Goal: Task Accomplishment & Management: Use online tool/utility

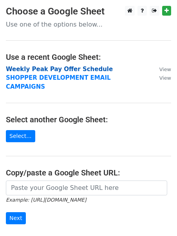
click at [31, 68] on strong "Weekly Peak Pay Offer Schedule" at bounding box center [59, 69] width 107 height 7
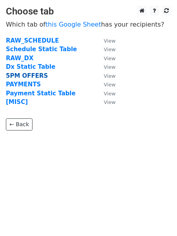
click at [31, 76] on strong "5PM OFFERS" at bounding box center [27, 75] width 42 height 7
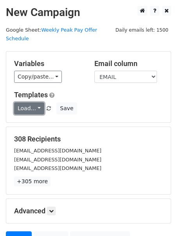
click at [17, 105] on link "Load..." at bounding box center [29, 109] width 30 height 12
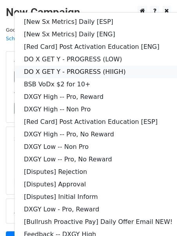
scroll to position [68, 0]
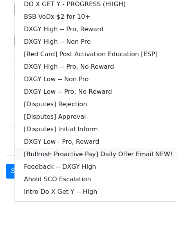
click at [71, 148] on link "[Bullrush Proactive Pay] Daily Offer Email NEW!" at bounding box center [97, 154] width 167 height 13
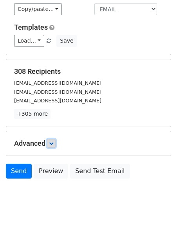
click at [54, 141] on icon at bounding box center [51, 143] width 5 height 5
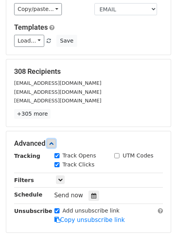
scroll to position [90, 0]
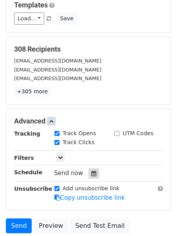
click at [91, 171] on icon at bounding box center [93, 173] width 5 height 5
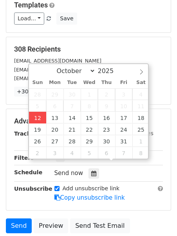
type input "2025-10-12 12:00"
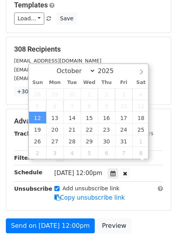
scroll to position [0, 0]
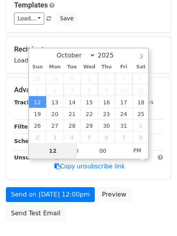
type input "2"
type input "2025-10-12 14:00"
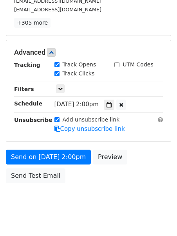
scroll to position [163, 0]
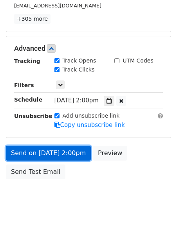
click at [49, 146] on link "Send on Oct 12 at 2:00pm" at bounding box center [48, 153] width 85 height 15
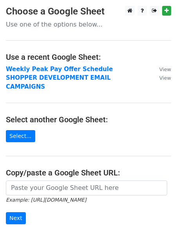
click at [49, 81] on td "SHOPPER DEVELOPMENT EMAIL CAMPAIGNS" at bounding box center [79, 83] width 146 height 18
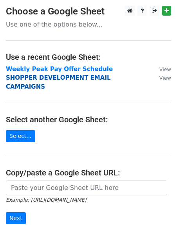
click at [49, 81] on strong "SHOPPER DEVELOPMENT EMAIL CAMPAIGNS" at bounding box center [58, 82] width 105 height 16
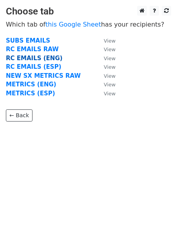
click at [34, 59] on strong "RC EMAILS (ENG)" at bounding box center [34, 58] width 57 height 7
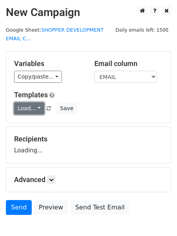
click at [22, 108] on link "Load..." at bounding box center [29, 109] width 30 height 12
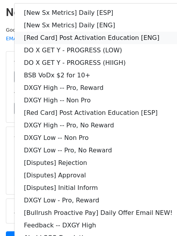
click at [76, 37] on link "[Red Card] Post Activation Education [ENG]" at bounding box center [97, 38] width 167 height 13
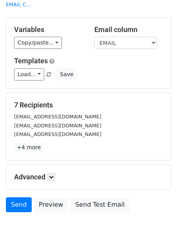
scroll to position [76, 0]
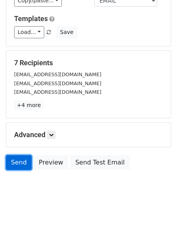
click at [16, 161] on link "Send" at bounding box center [19, 162] width 26 height 15
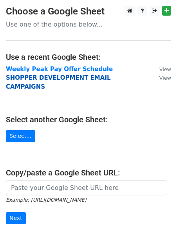
click at [38, 78] on strong "SHOPPER DEVELOPMENT EMAIL CAMPAIGNS" at bounding box center [58, 82] width 105 height 16
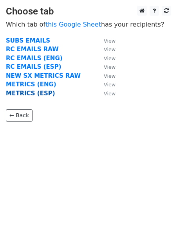
click at [30, 93] on strong "METRICS (ESP)" at bounding box center [30, 93] width 49 height 7
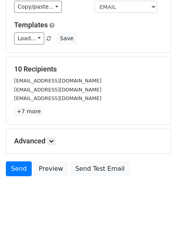
scroll to position [70, 0]
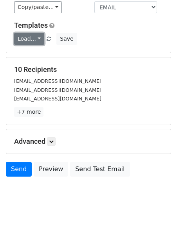
click at [32, 37] on link "Load..." at bounding box center [29, 39] width 30 height 12
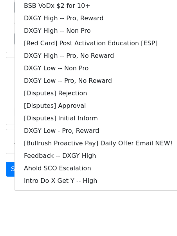
scroll to position [0, 0]
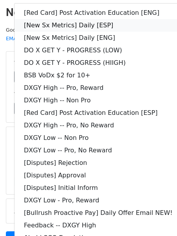
click at [51, 27] on link "[New Sx Metrics] Daily [ESP]" at bounding box center [97, 25] width 167 height 13
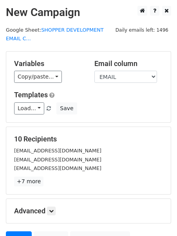
scroll to position [76, 0]
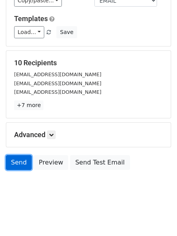
click at [23, 162] on link "Send" at bounding box center [19, 162] width 26 height 15
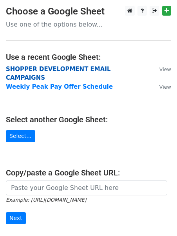
click at [46, 71] on strong "SHOPPER DEVELOPMENT EMAIL CAMPAIGNS" at bounding box center [58, 74] width 105 height 16
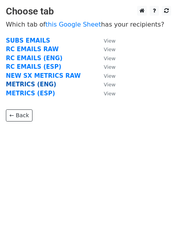
click at [33, 86] on strong "METRICS (ENG)" at bounding box center [31, 84] width 50 height 7
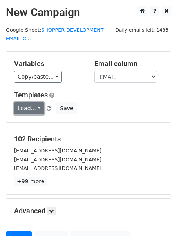
click at [27, 105] on link "Load..." at bounding box center [29, 109] width 30 height 12
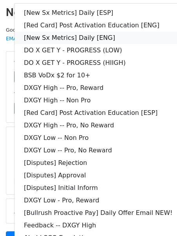
click at [75, 40] on link "[New Sx Metrics] Daily [ENG]" at bounding box center [97, 38] width 167 height 13
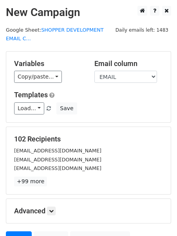
scroll to position [76, 0]
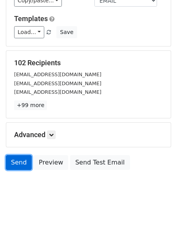
click at [15, 161] on link "Send" at bounding box center [19, 162] width 26 height 15
